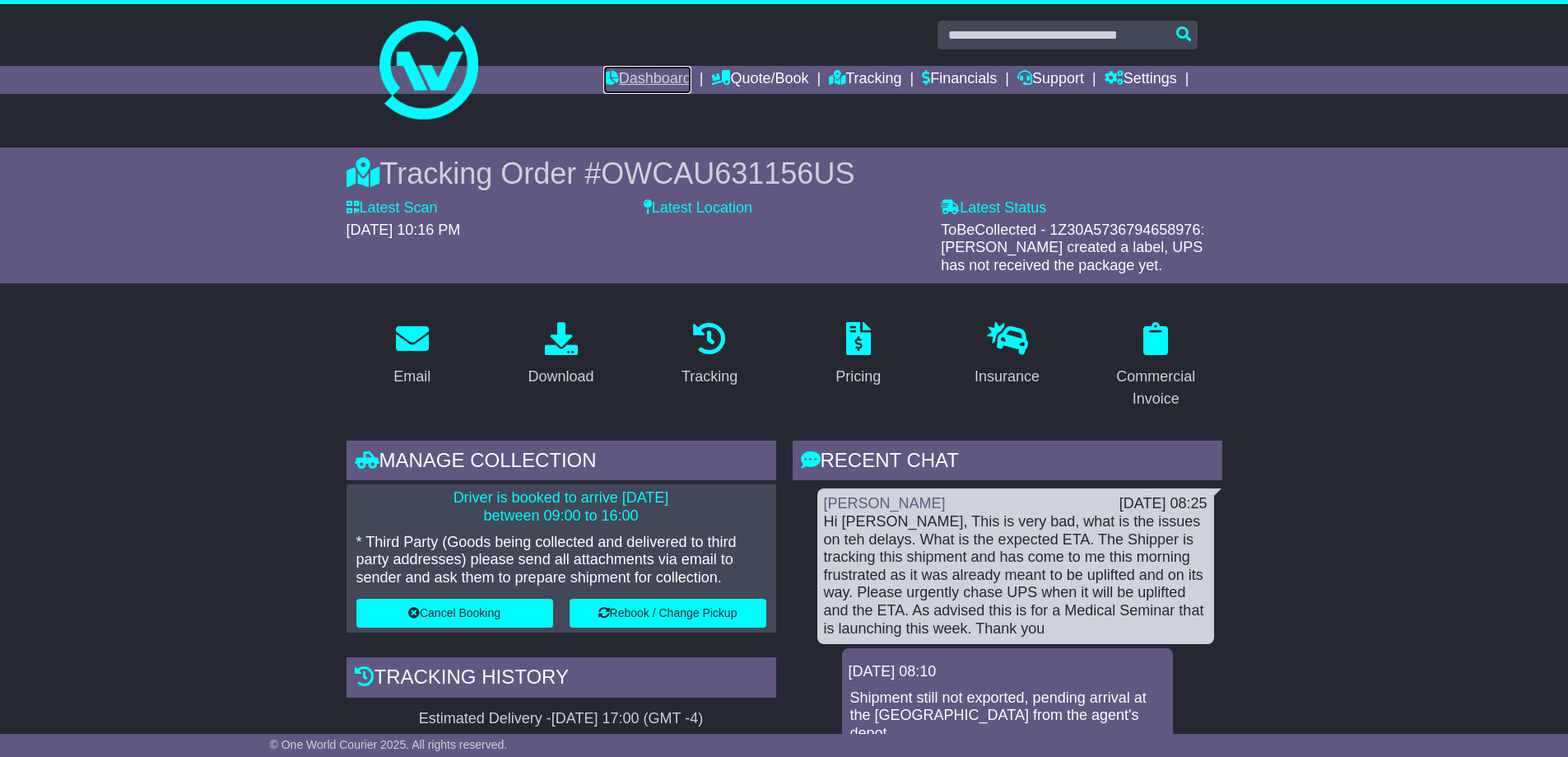
click at [640, 80] on link "Dashboard" at bounding box center [647, 80] width 88 height 28
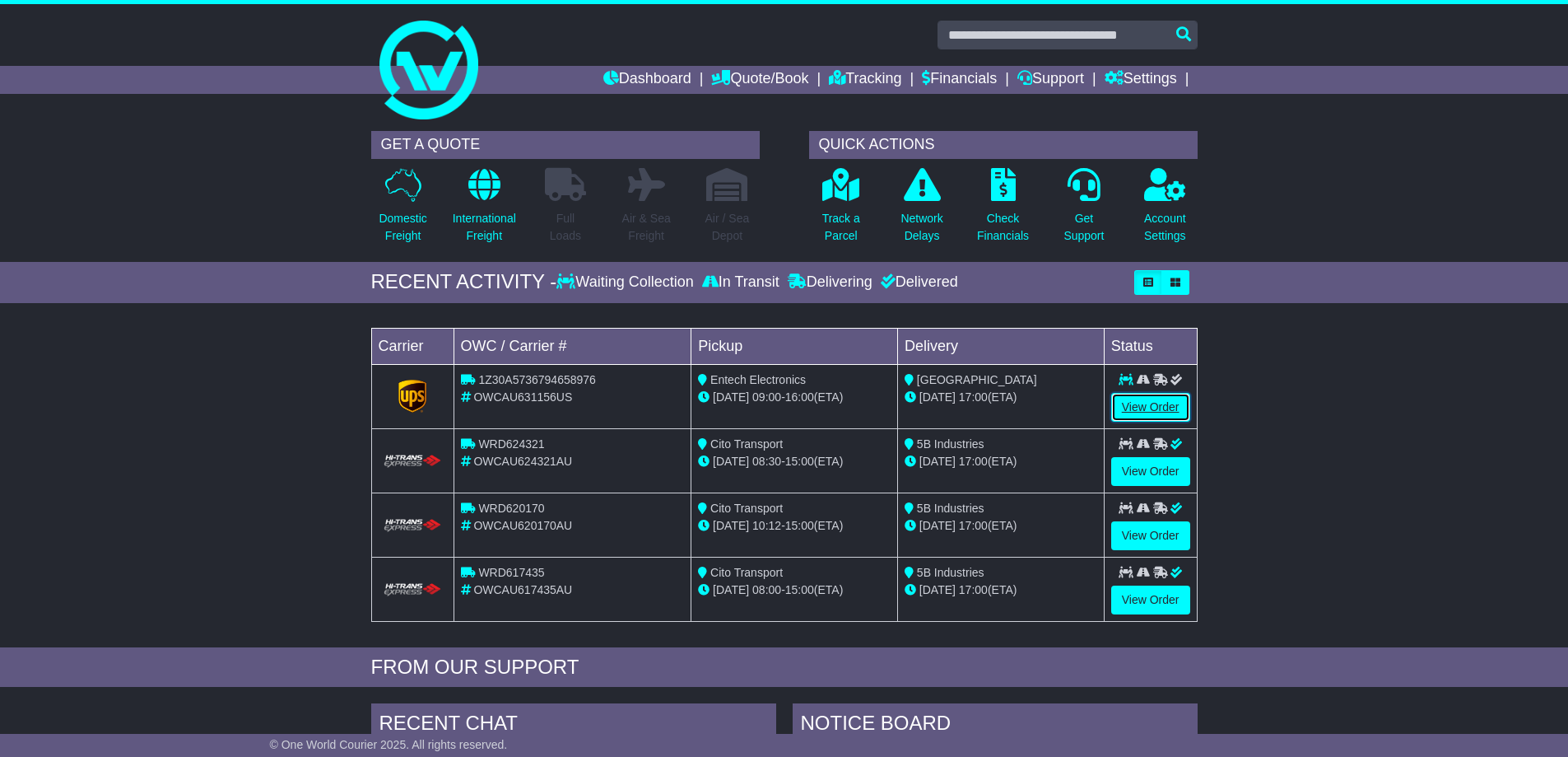
click at [1161, 399] on link "View Order" at bounding box center [1150, 407] width 79 height 29
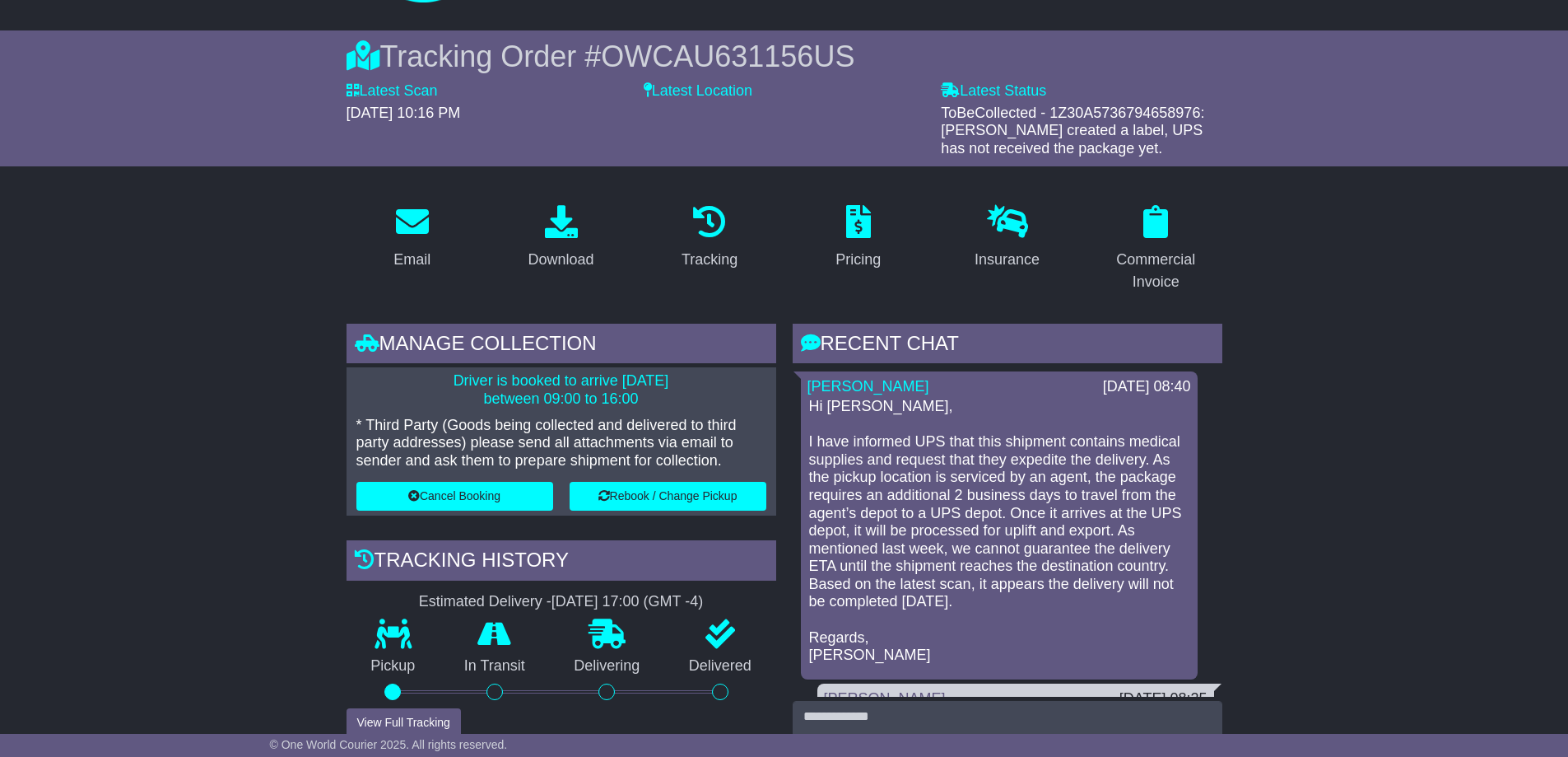
scroll to position [247, 0]
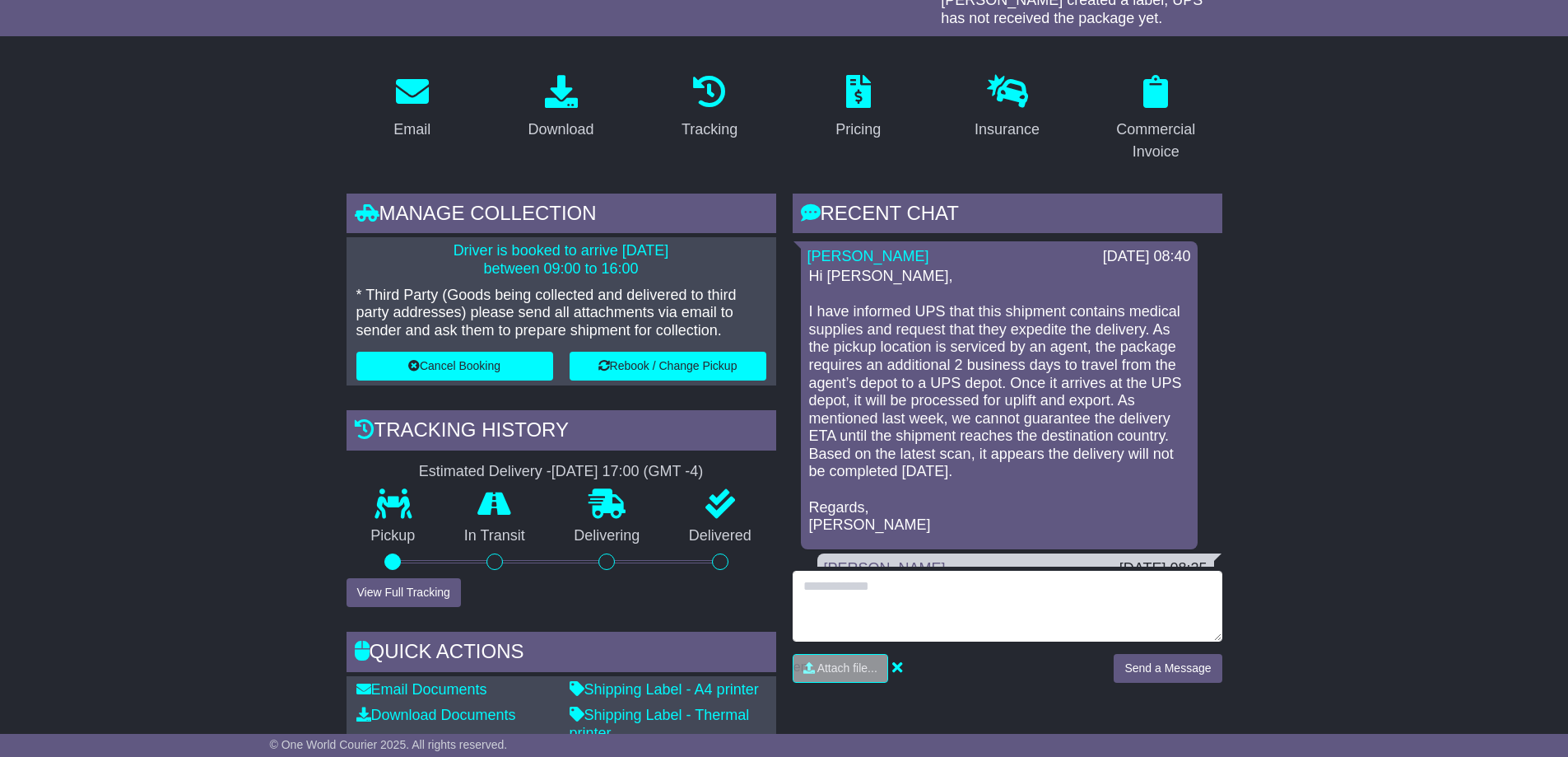
click at [1027, 608] on textarea at bounding box center [1007, 606] width 430 height 71
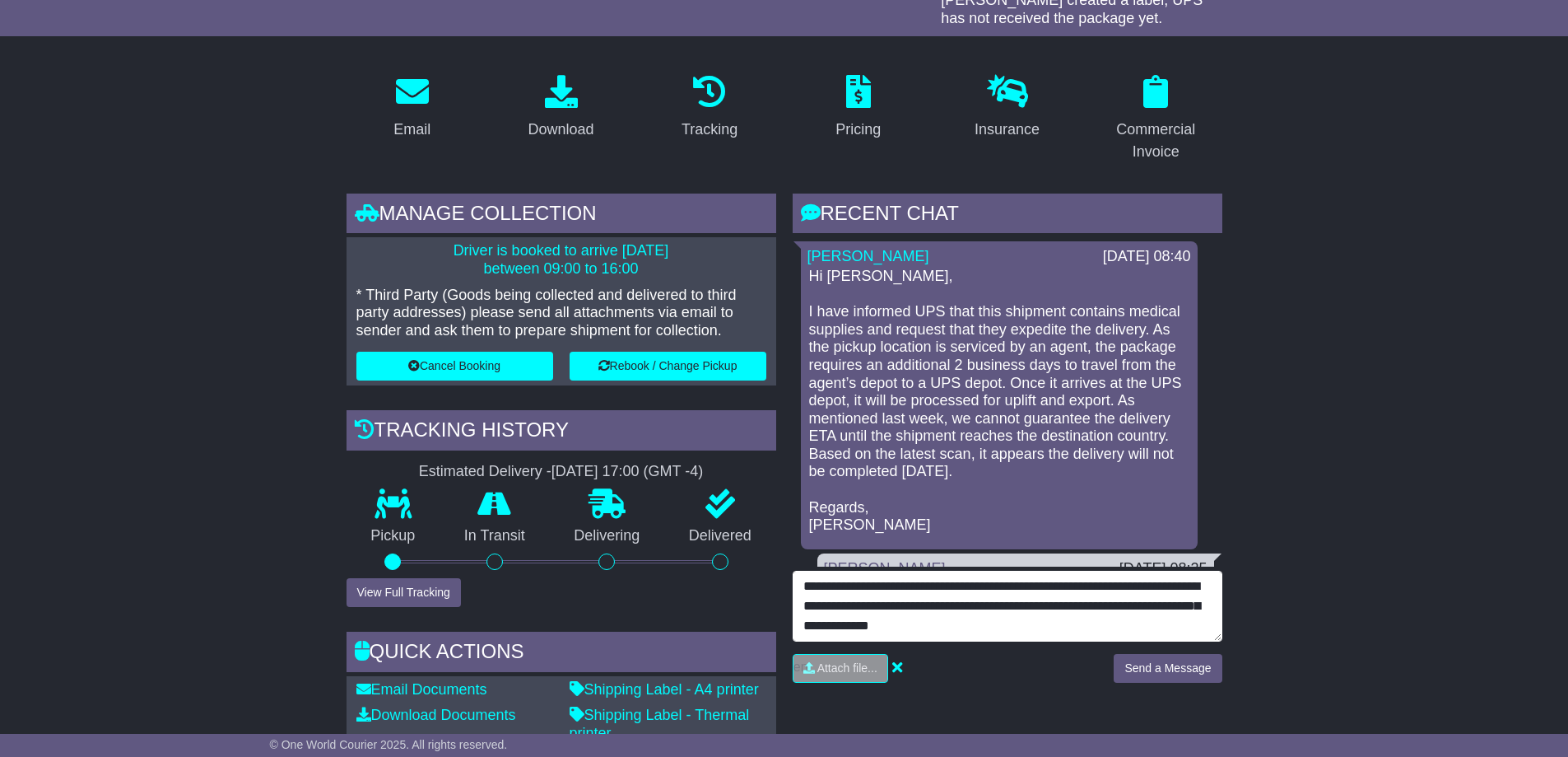
type textarea "**********"
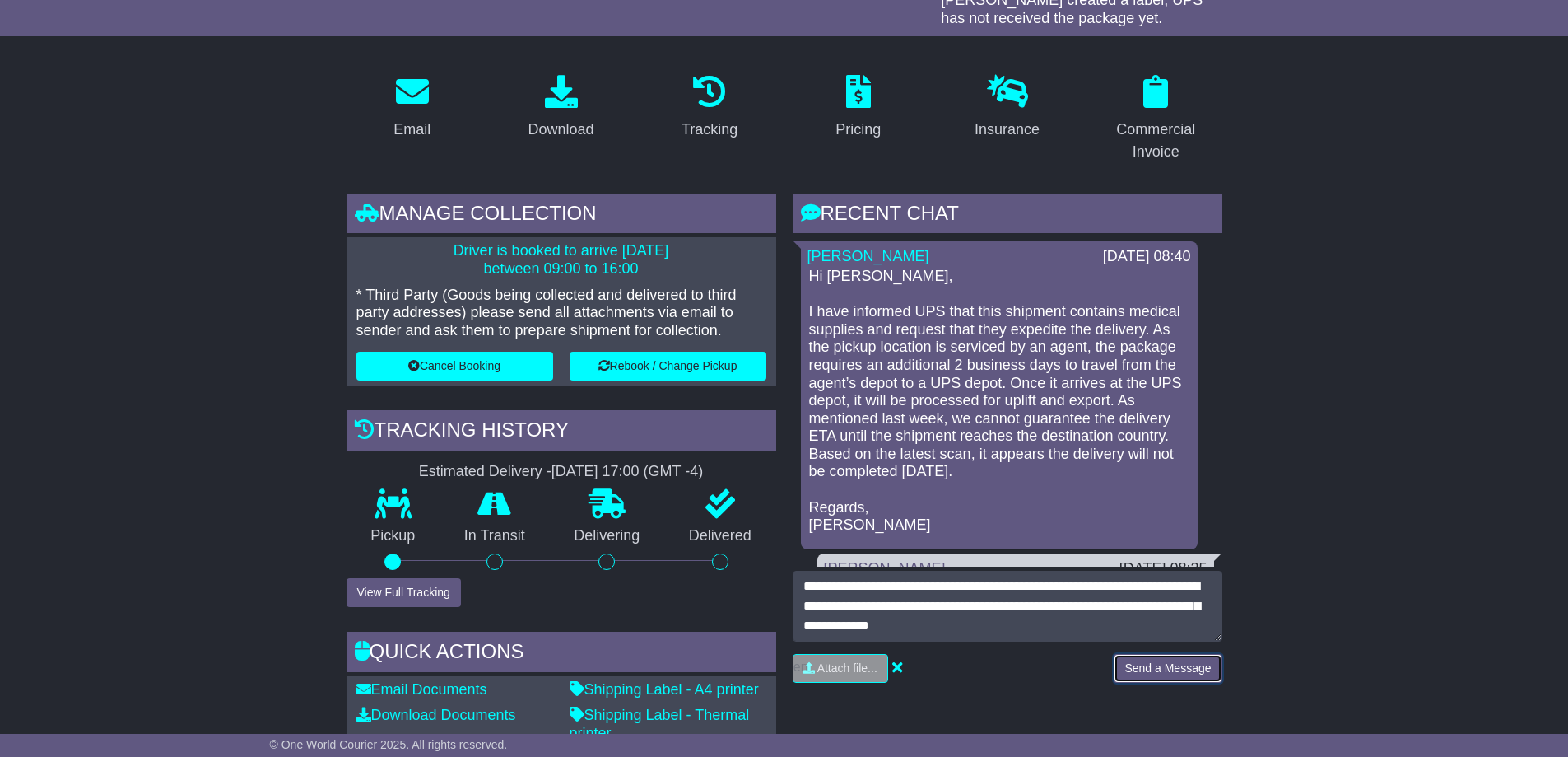
drag, startPoint x: 1173, startPoint y: 675, endPoint x: 1537, endPoint y: 703, distance: 365.1
click at [1173, 674] on button "Send a Message" at bounding box center [1167, 668] width 108 height 29
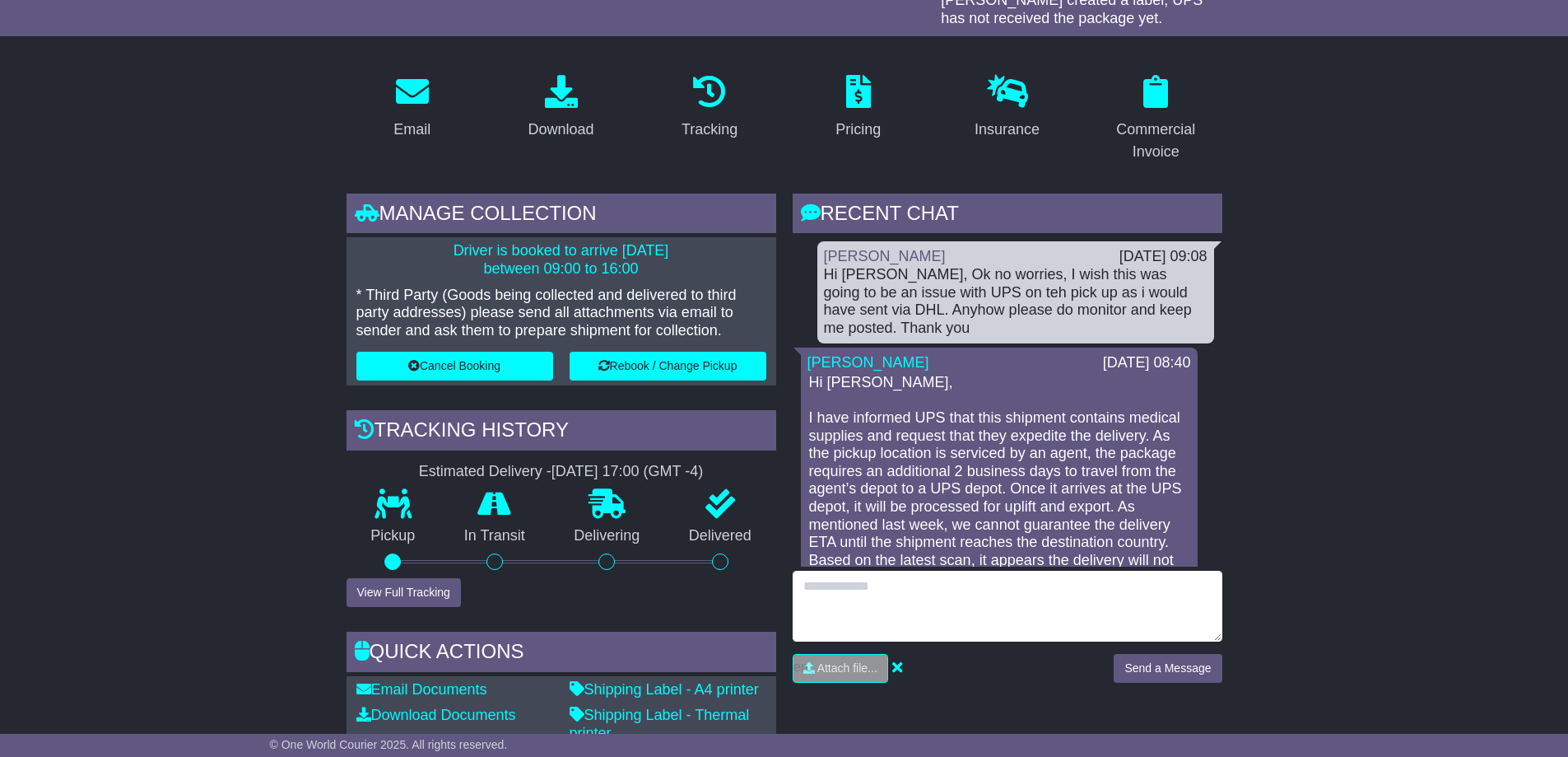
click at [966, 605] on textarea at bounding box center [1007, 606] width 430 height 71
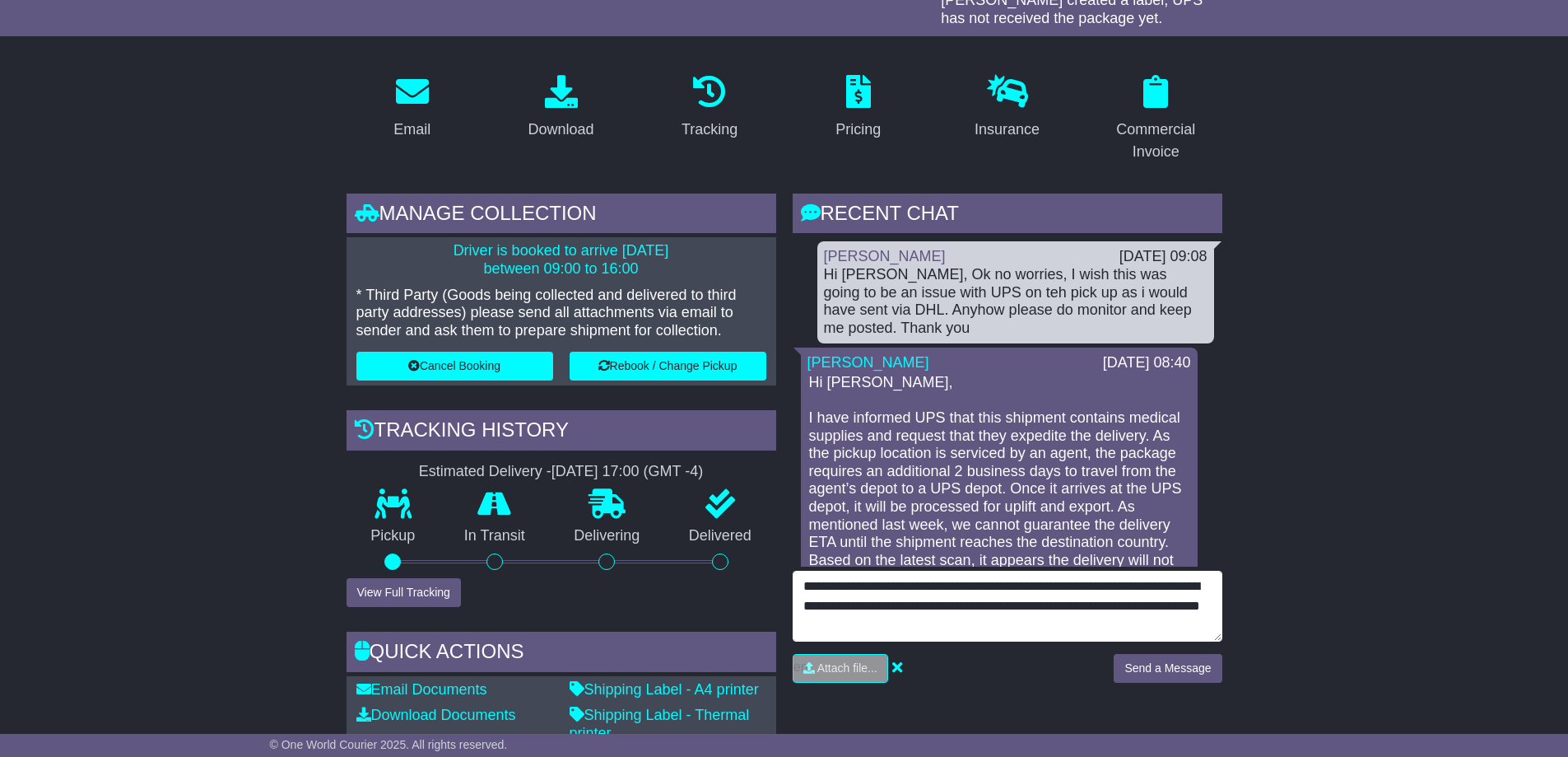
type textarea "**********"
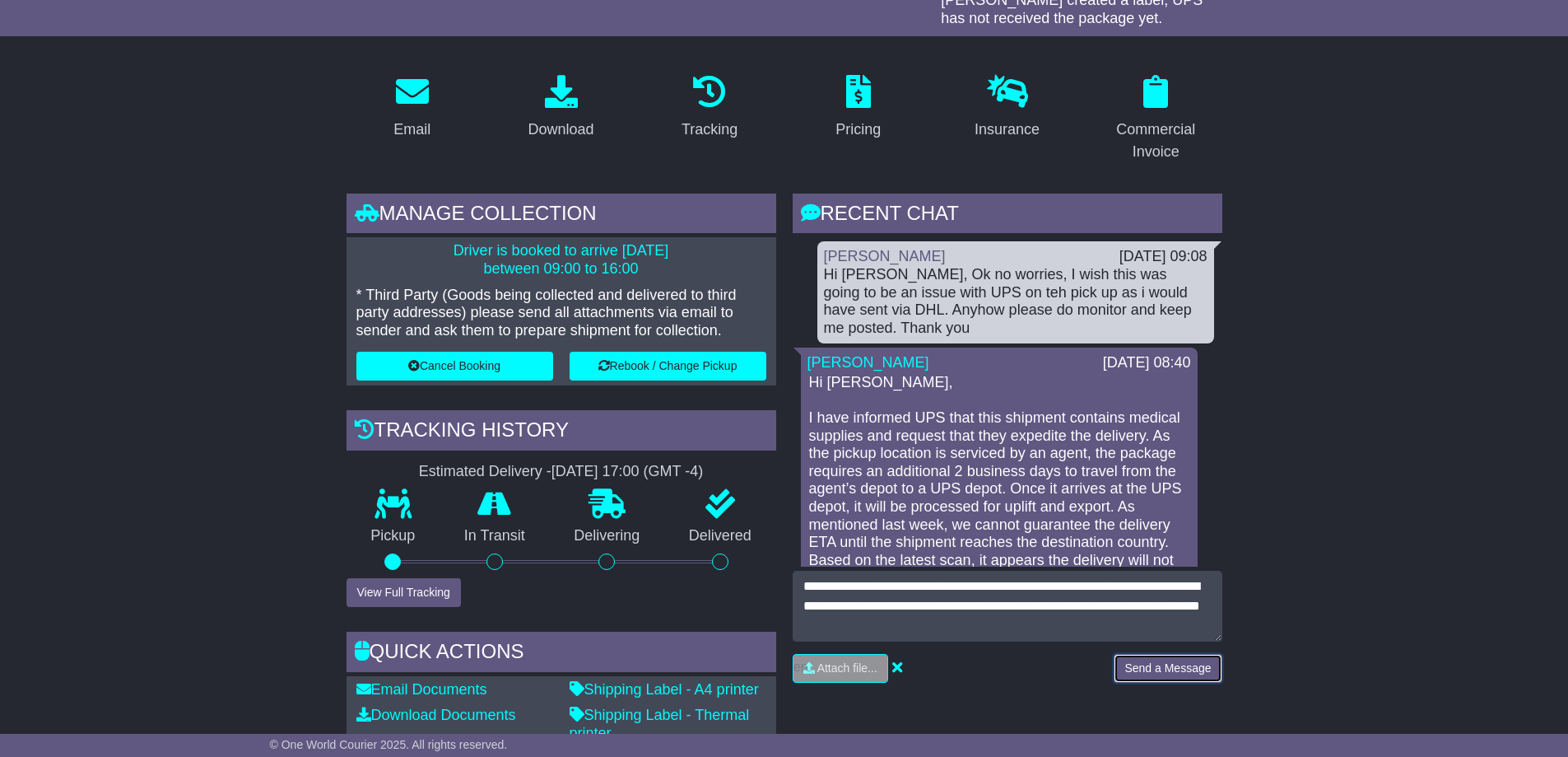
click at [1200, 670] on button "Send a Message" at bounding box center [1167, 668] width 108 height 29
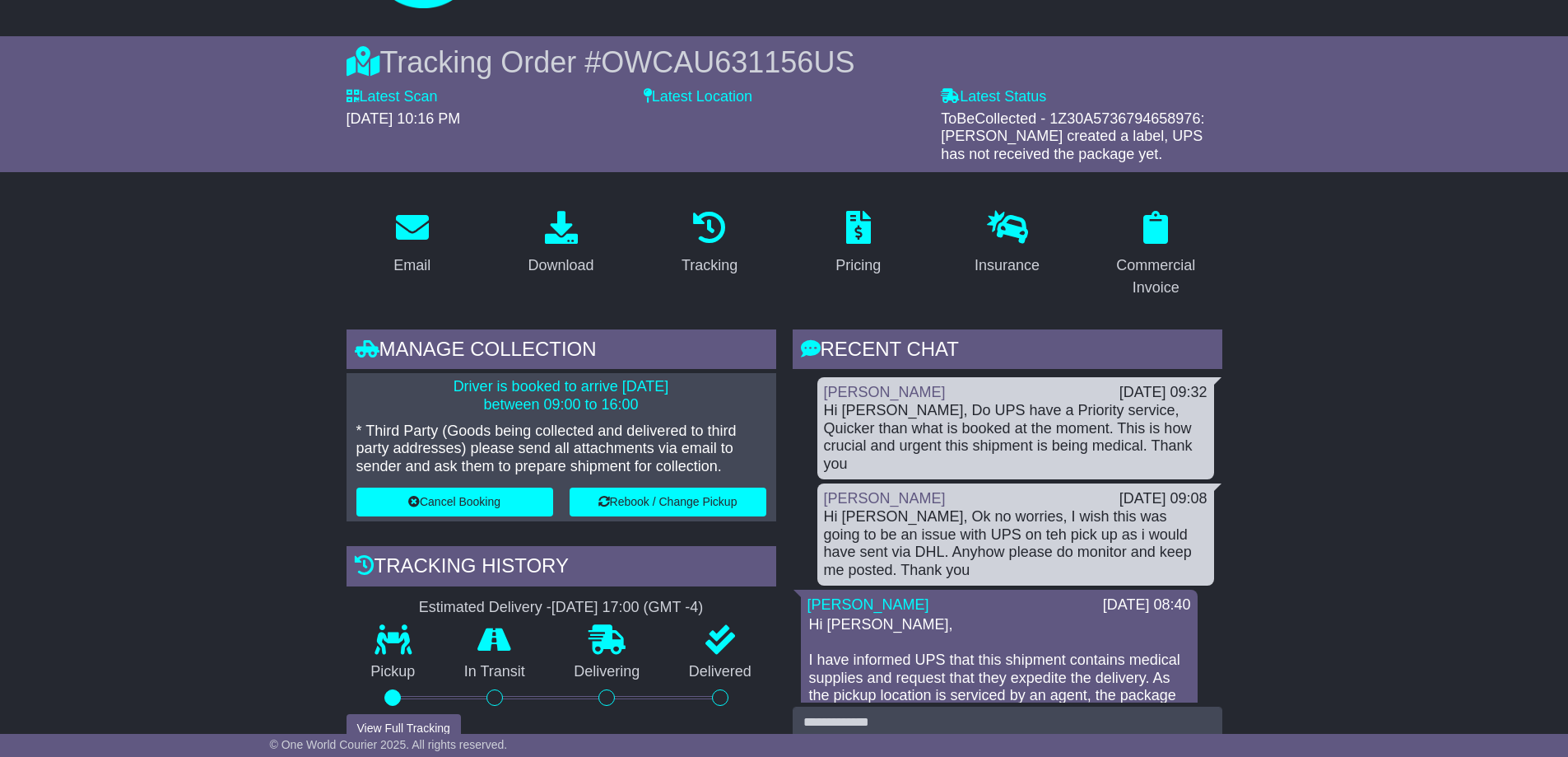
scroll to position [0, 0]
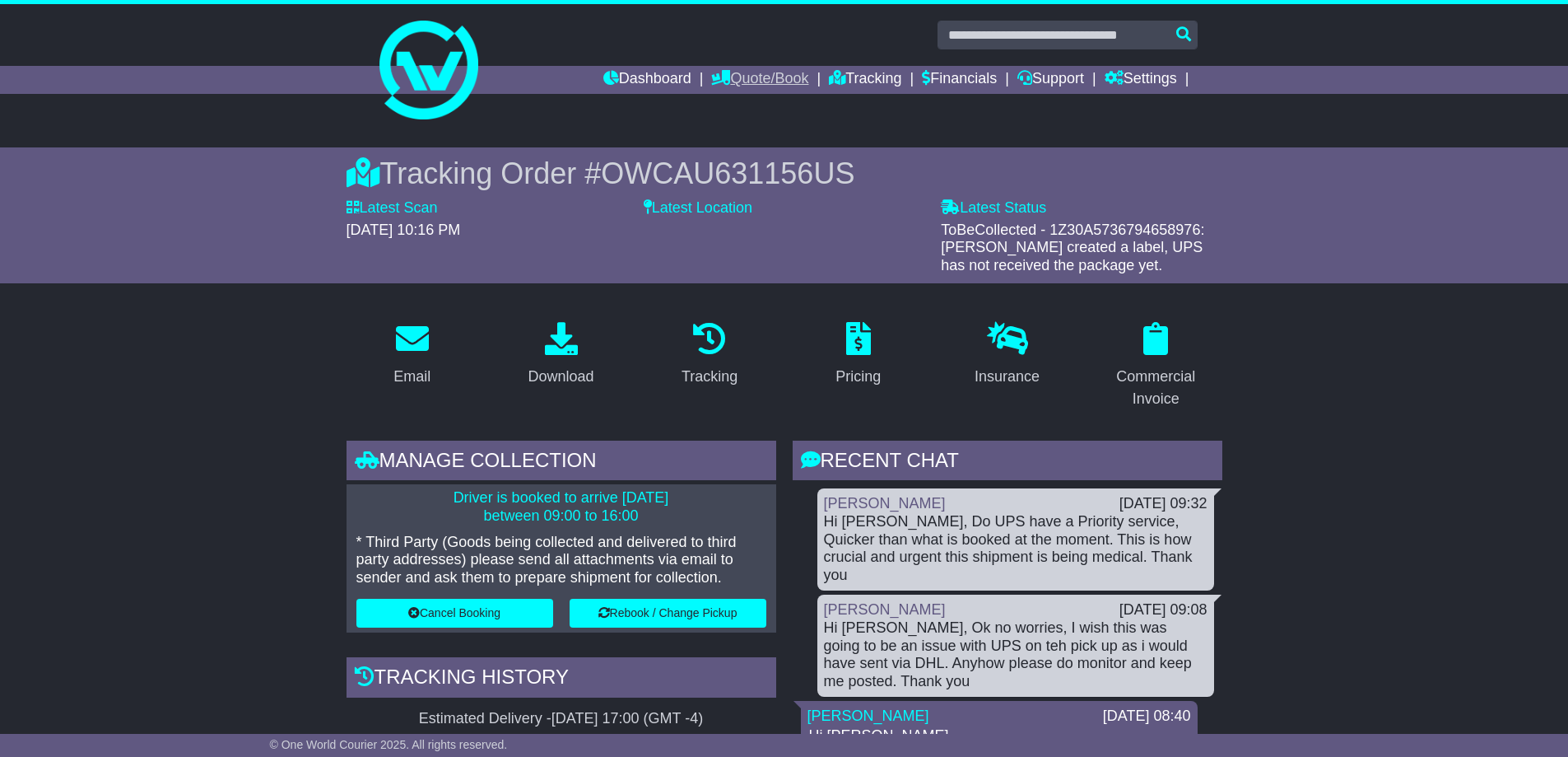
click at [755, 85] on link "Quote/Book" at bounding box center [759, 80] width 97 height 28
click at [641, 74] on link "Dashboard" at bounding box center [647, 80] width 88 height 28
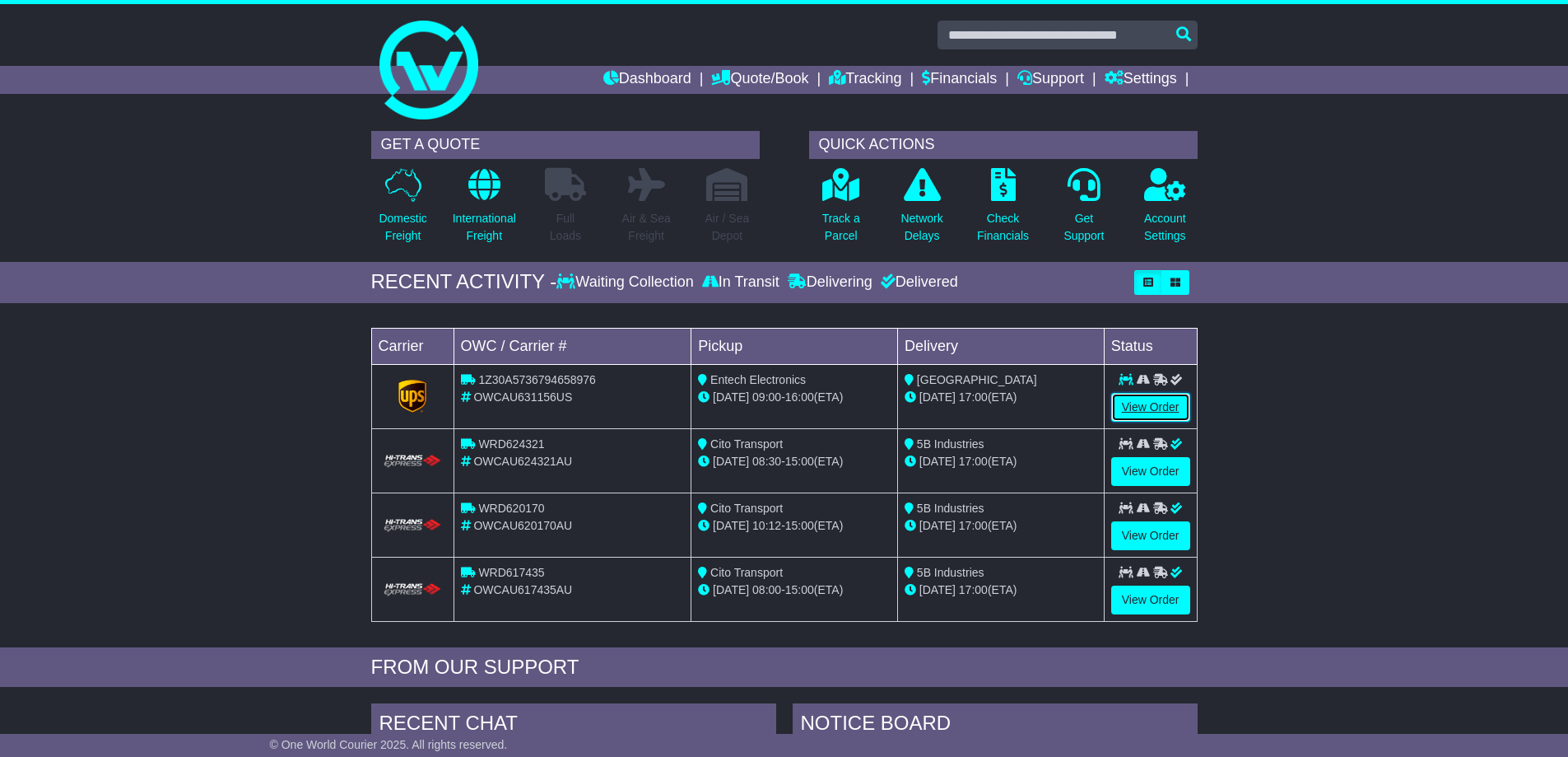
click at [1146, 397] on link "View Order" at bounding box center [1150, 407] width 79 height 29
click at [1147, 413] on link "View Order" at bounding box center [1150, 407] width 79 height 29
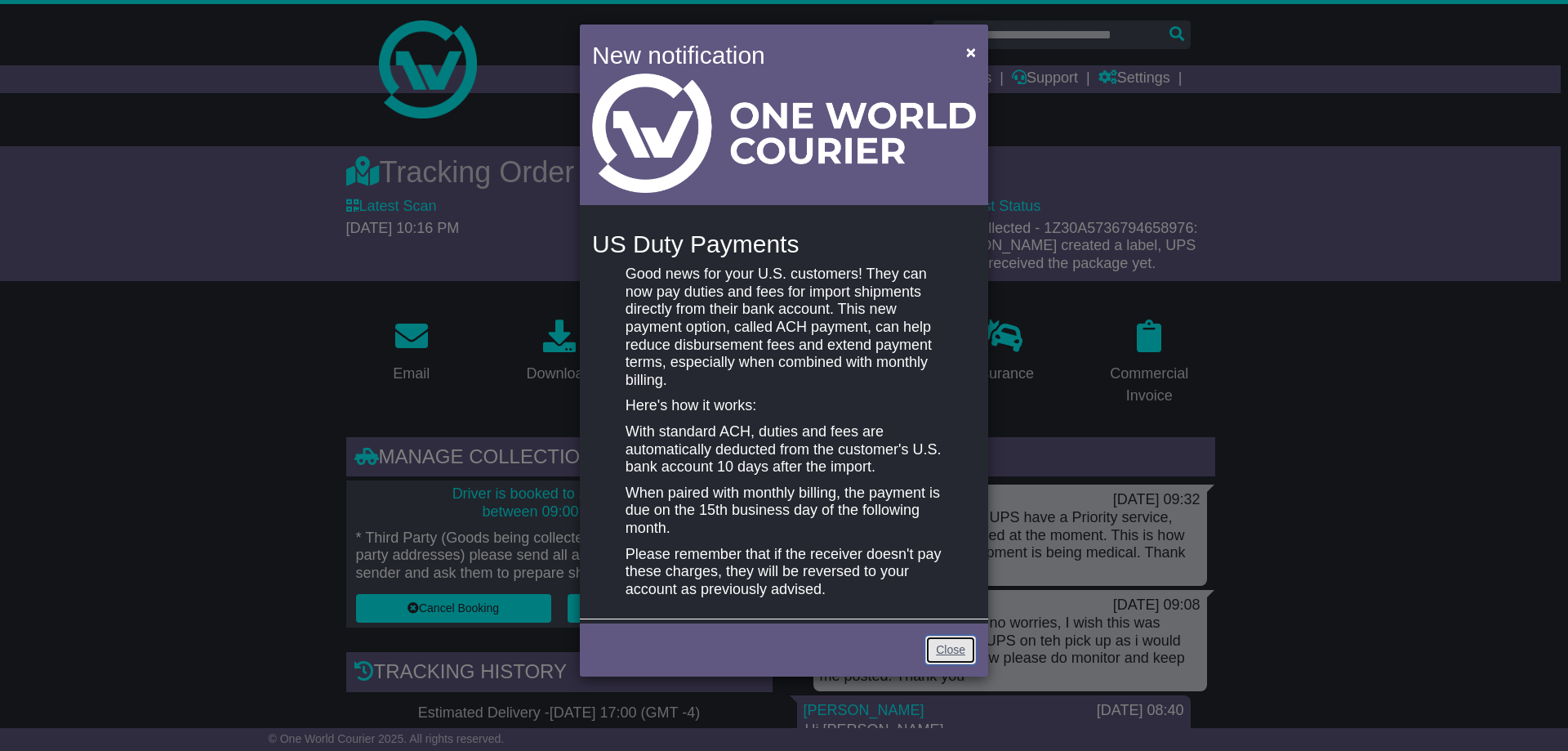
click at [941, 648] on link "Close" at bounding box center [950, 650] width 51 height 29
click at [948, 652] on link "Close" at bounding box center [950, 650] width 51 height 29
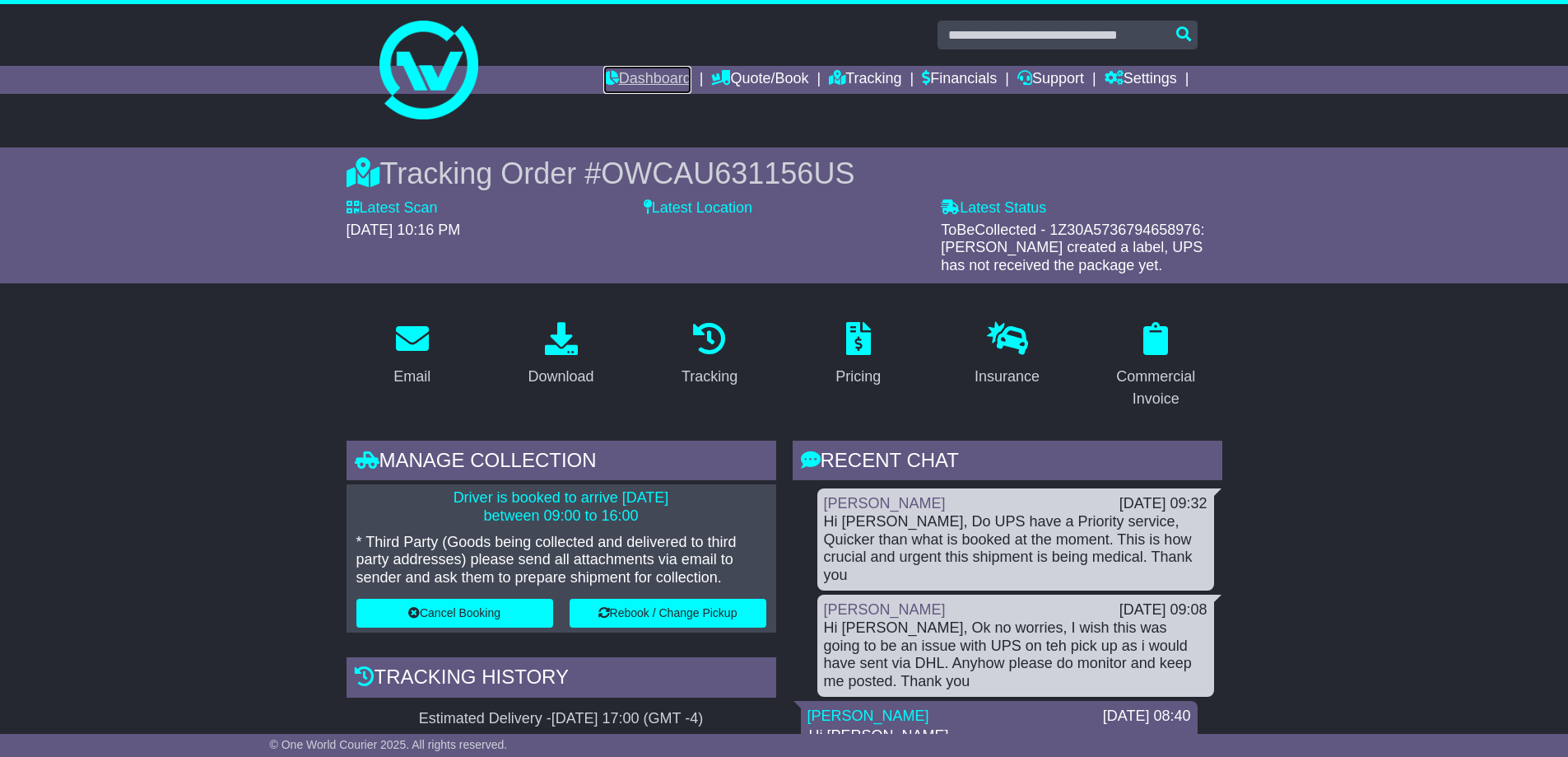
click at [656, 76] on link "Dashboard" at bounding box center [647, 80] width 88 height 28
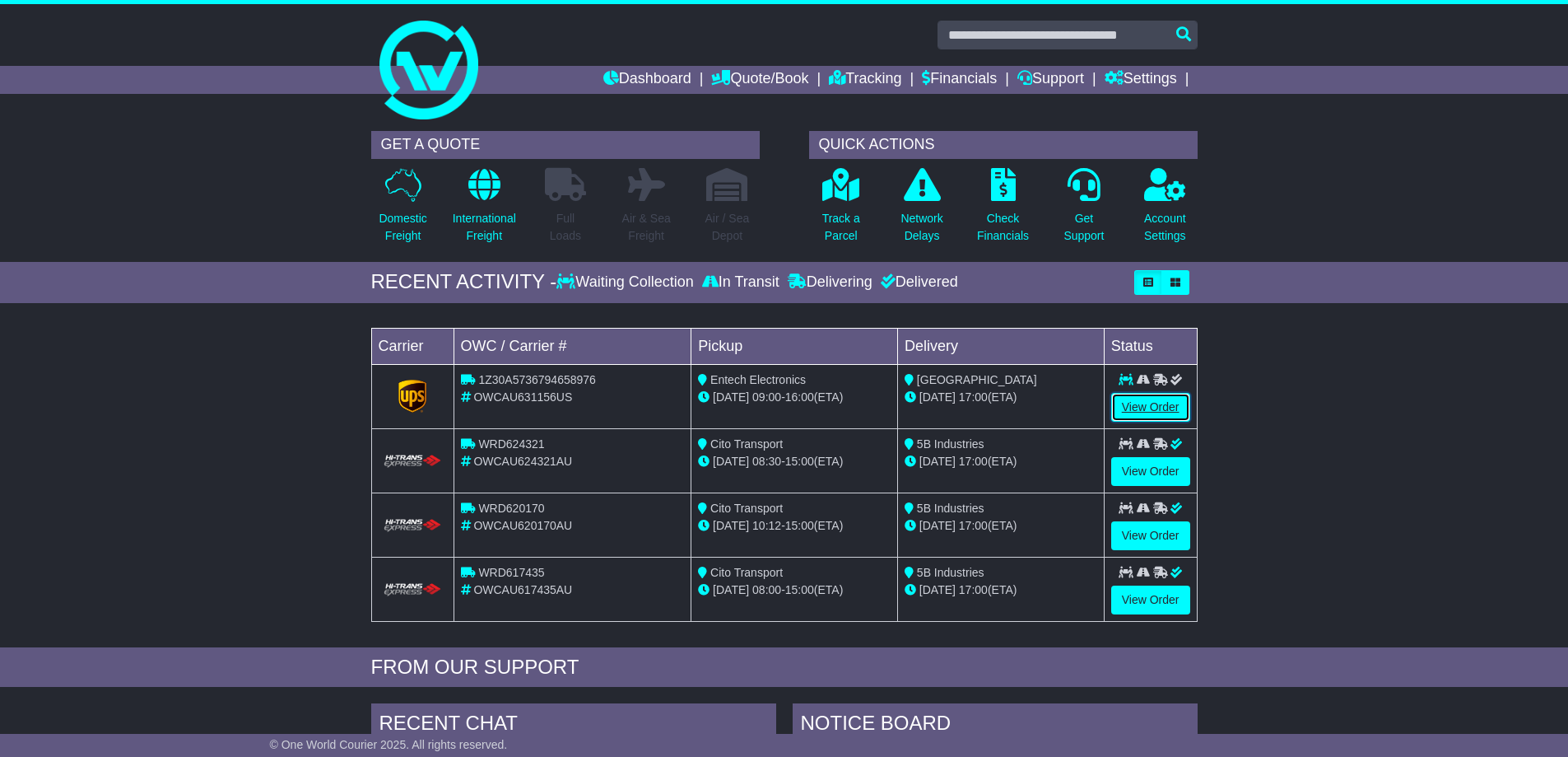
click at [1149, 407] on link "View Order" at bounding box center [1150, 407] width 79 height 29
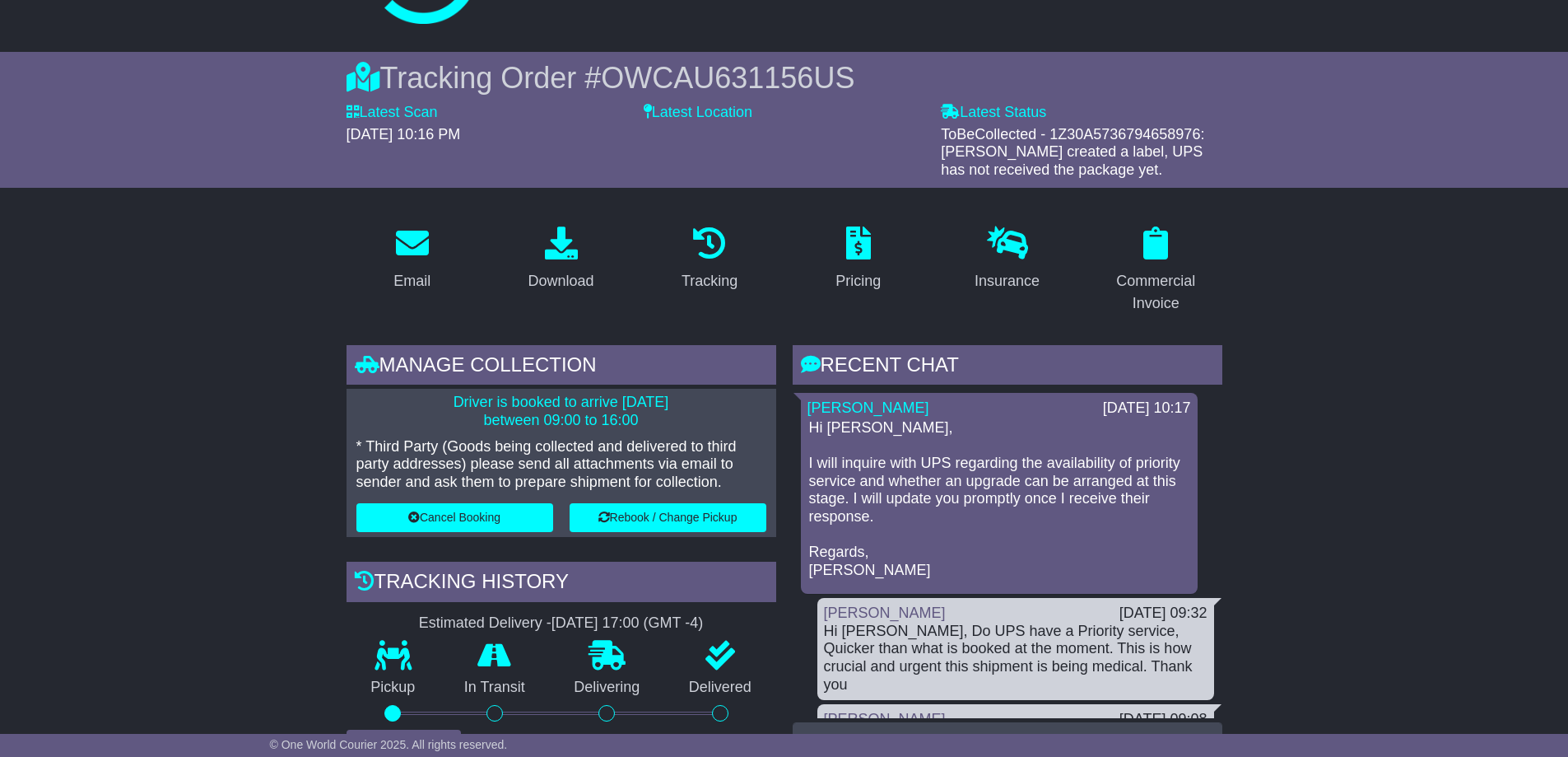
scroll to position [247, 0]
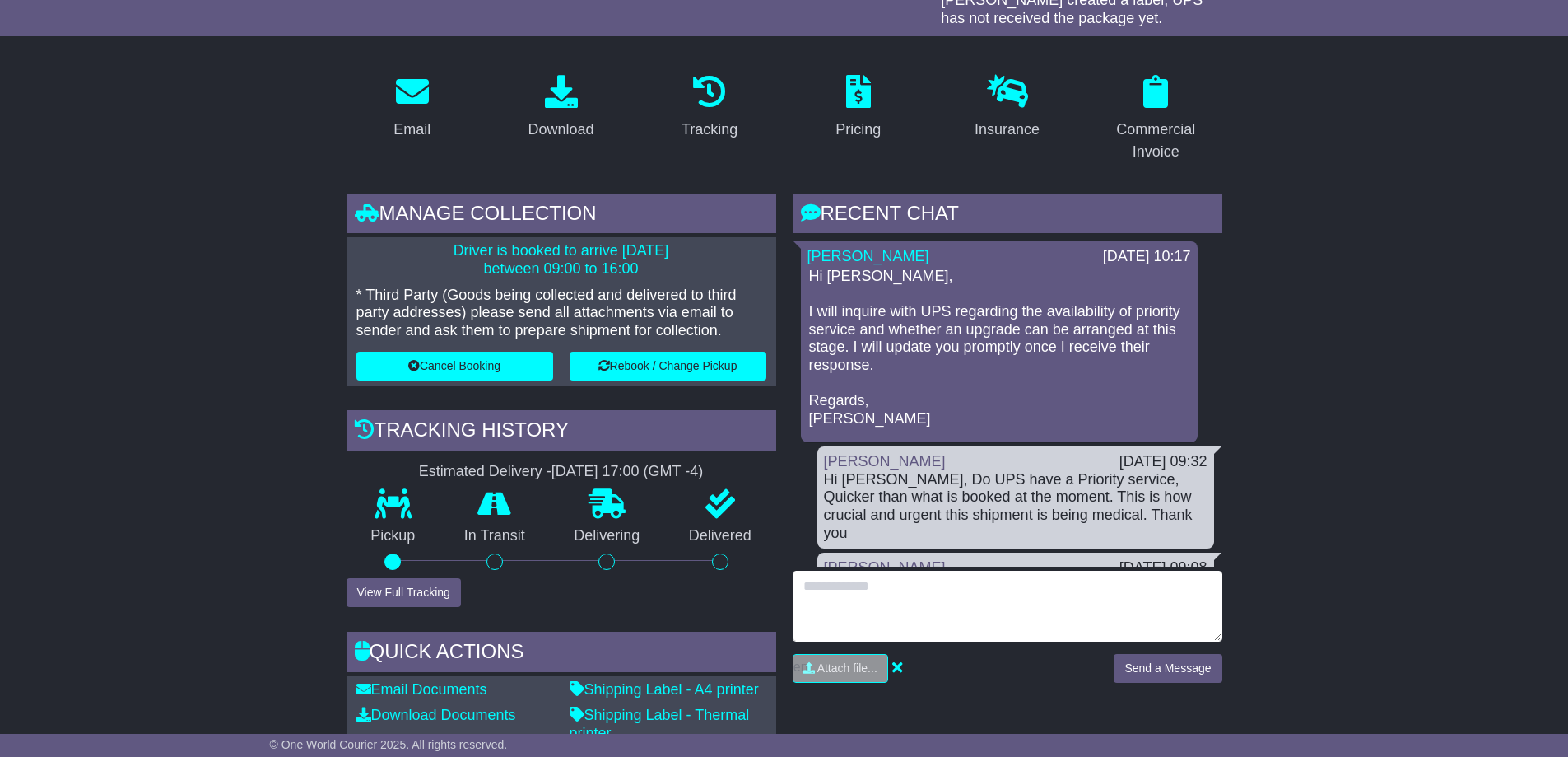
click at [1101, 618] on textarea at bounding box center [1007, 606] width 430 height 71
click at [1167, 586] on textarea "**********" at bounding box center [1007, 606] width 430 height 71
click at [904, 604] on textarea "**********" at bounding box center [1007, 606] width 430 height 71
type textarea "**********"
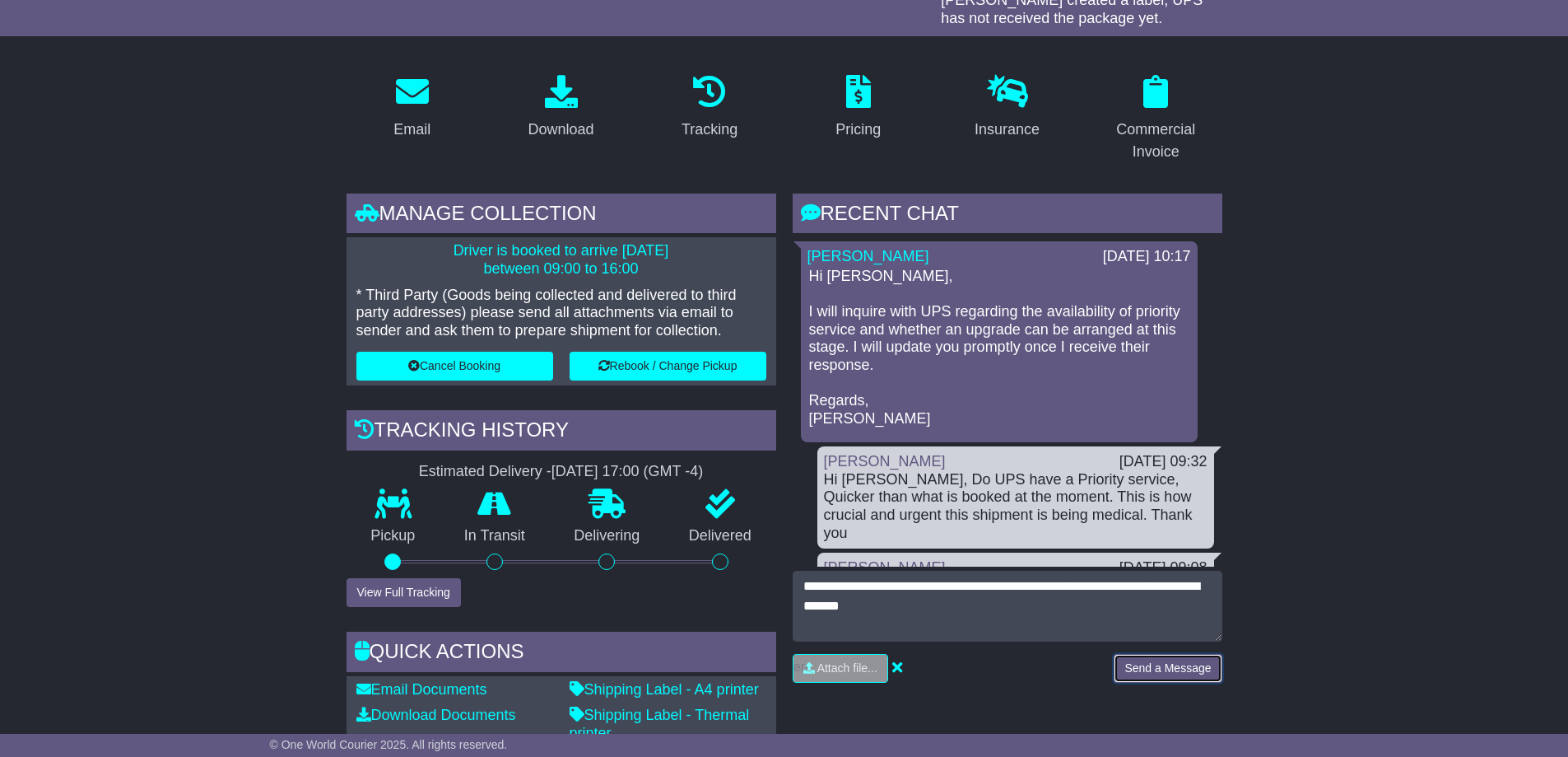
click at [1183, 664] on button "Send a Message" at bounding box center [1167, 668] width 108 height 29
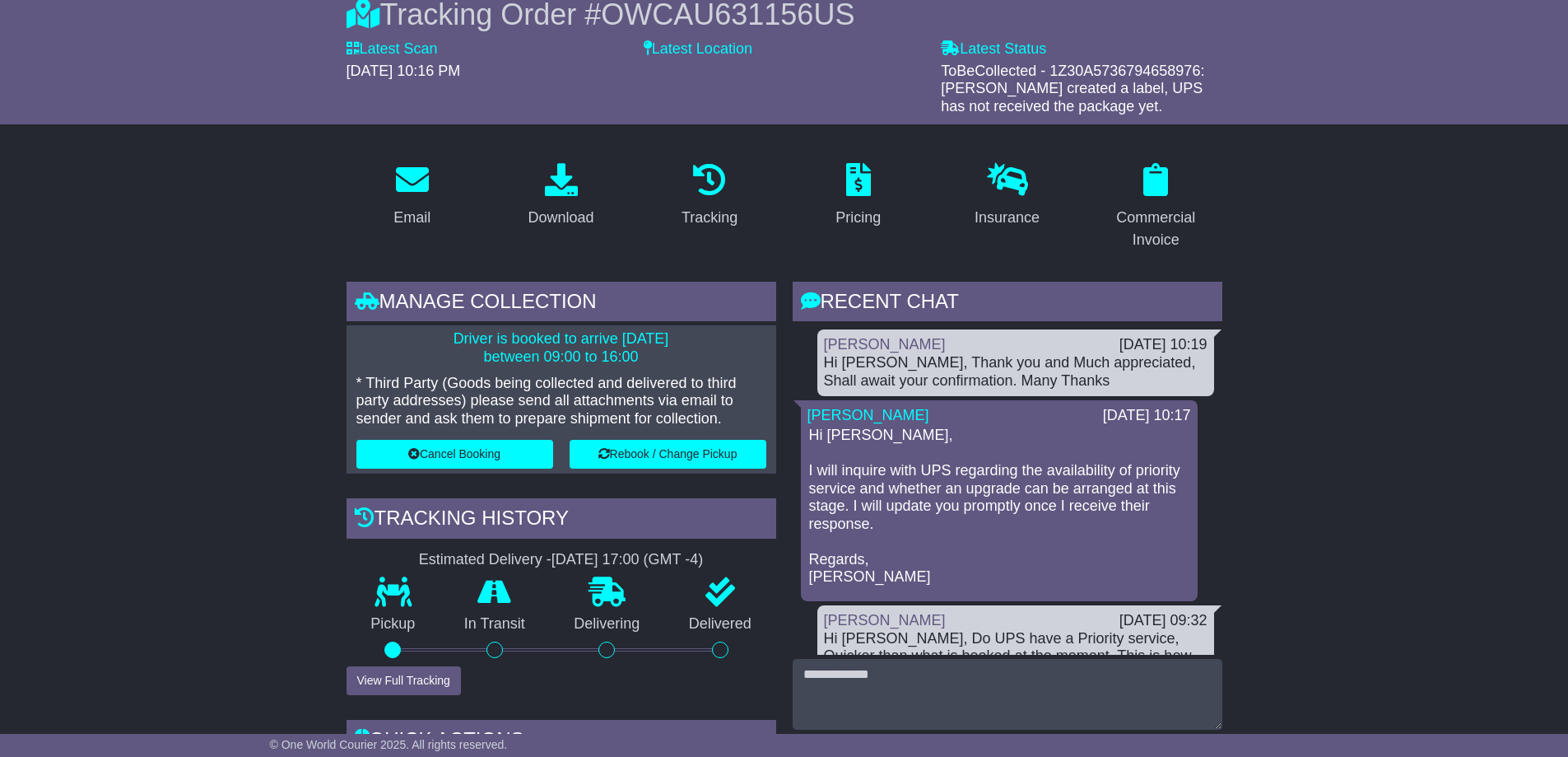
scroll to position [164, 0]
